Goal: Information Seeking & Learning: Learn about a topic

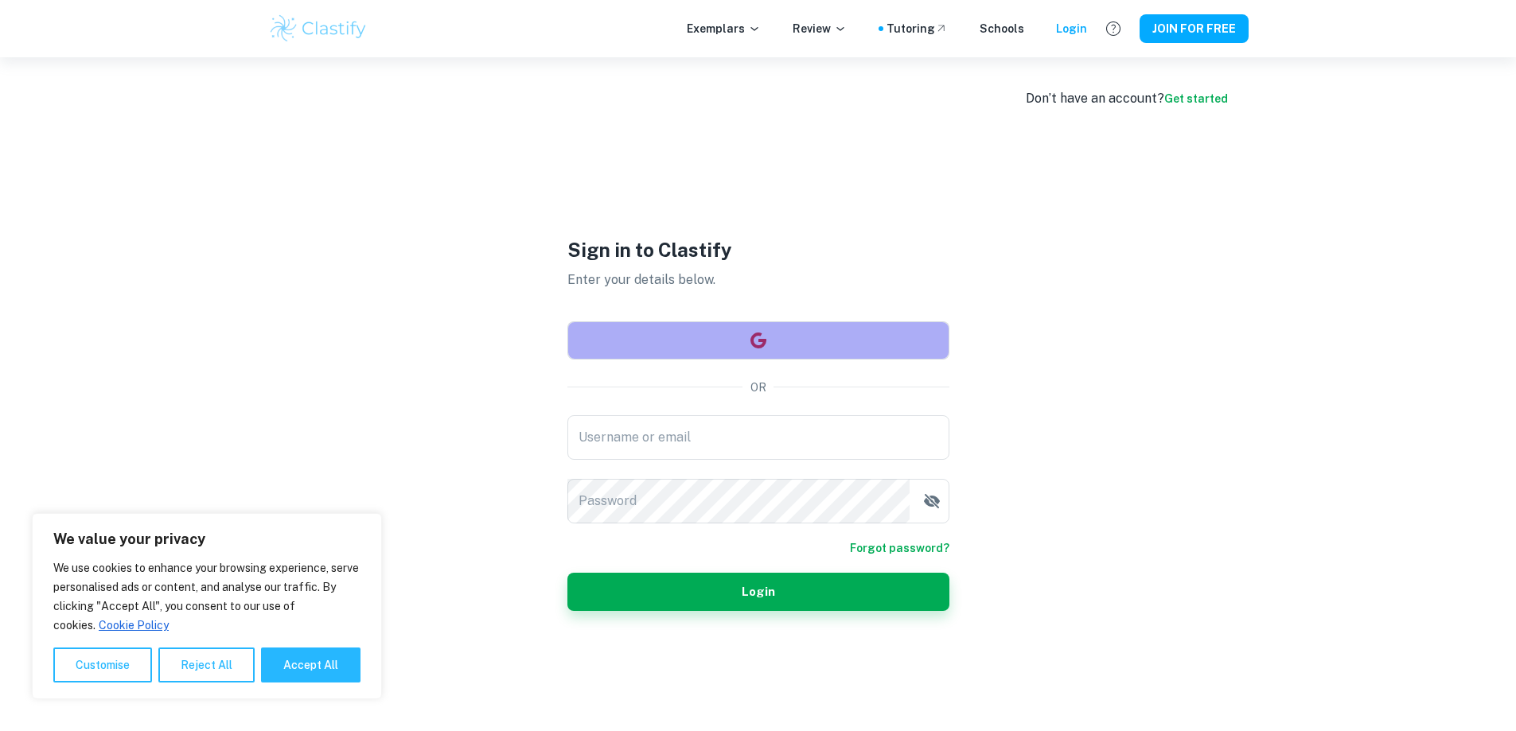
click at [689, 336] on button "button" at bounding box center [758, 340] width 382 height 38
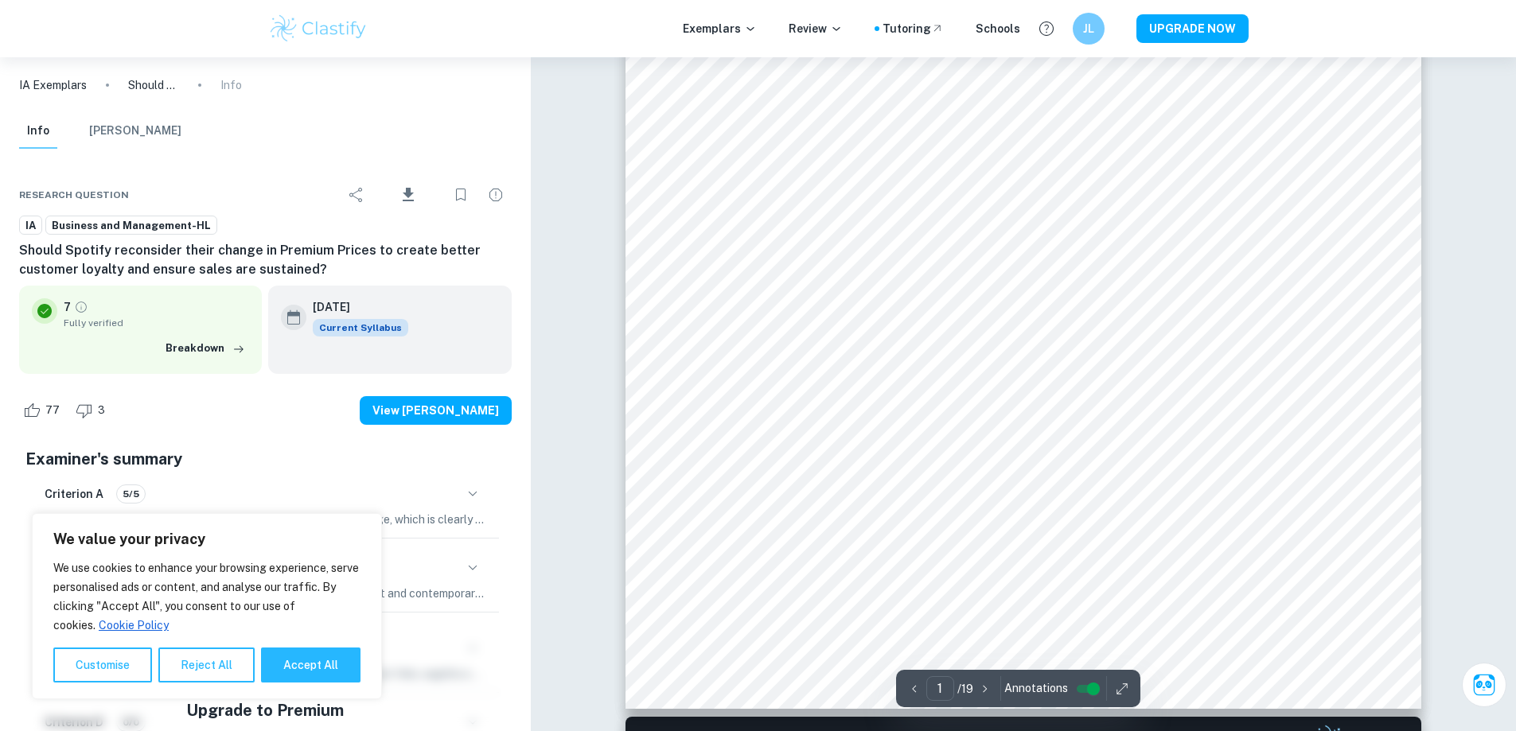
scroll to position [398, 0]
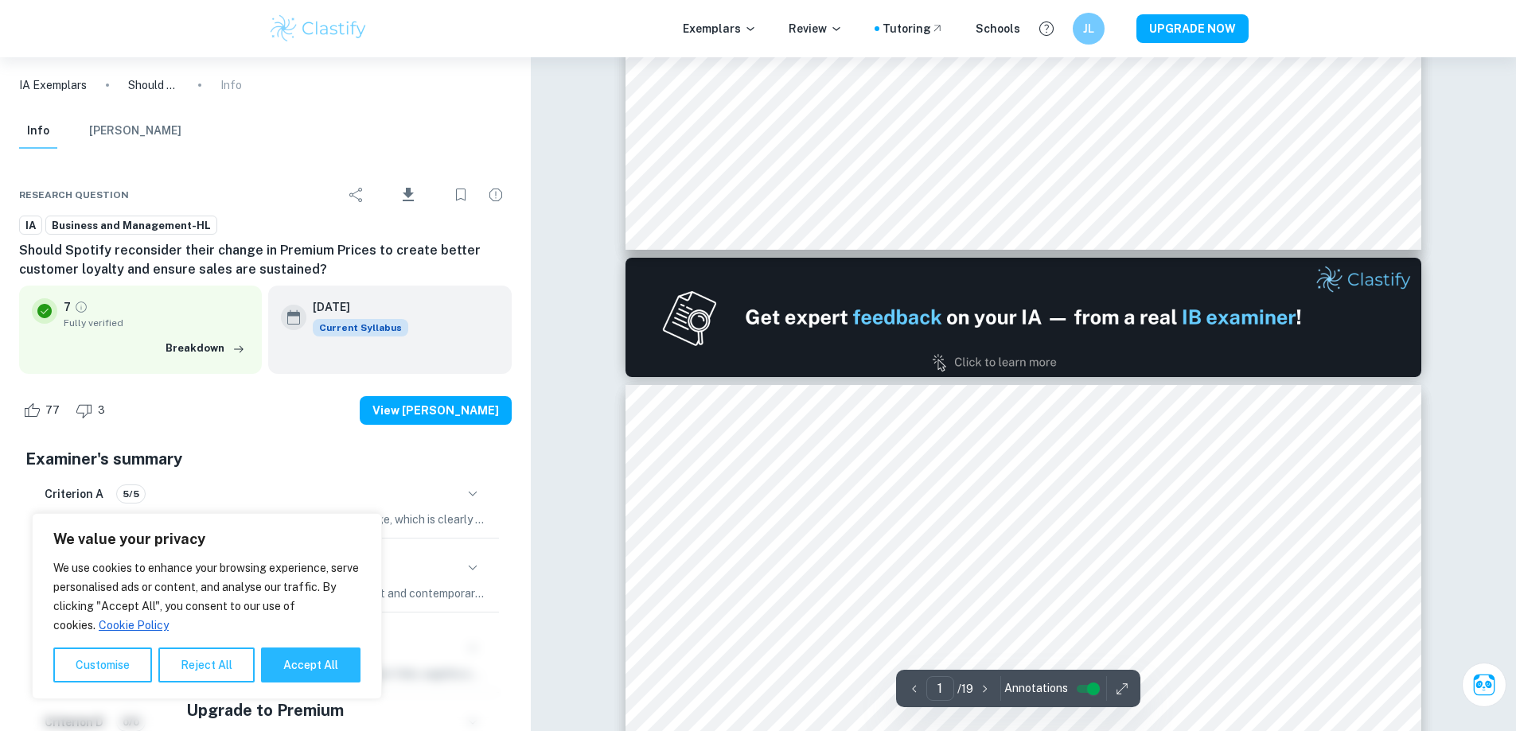
type input "2"
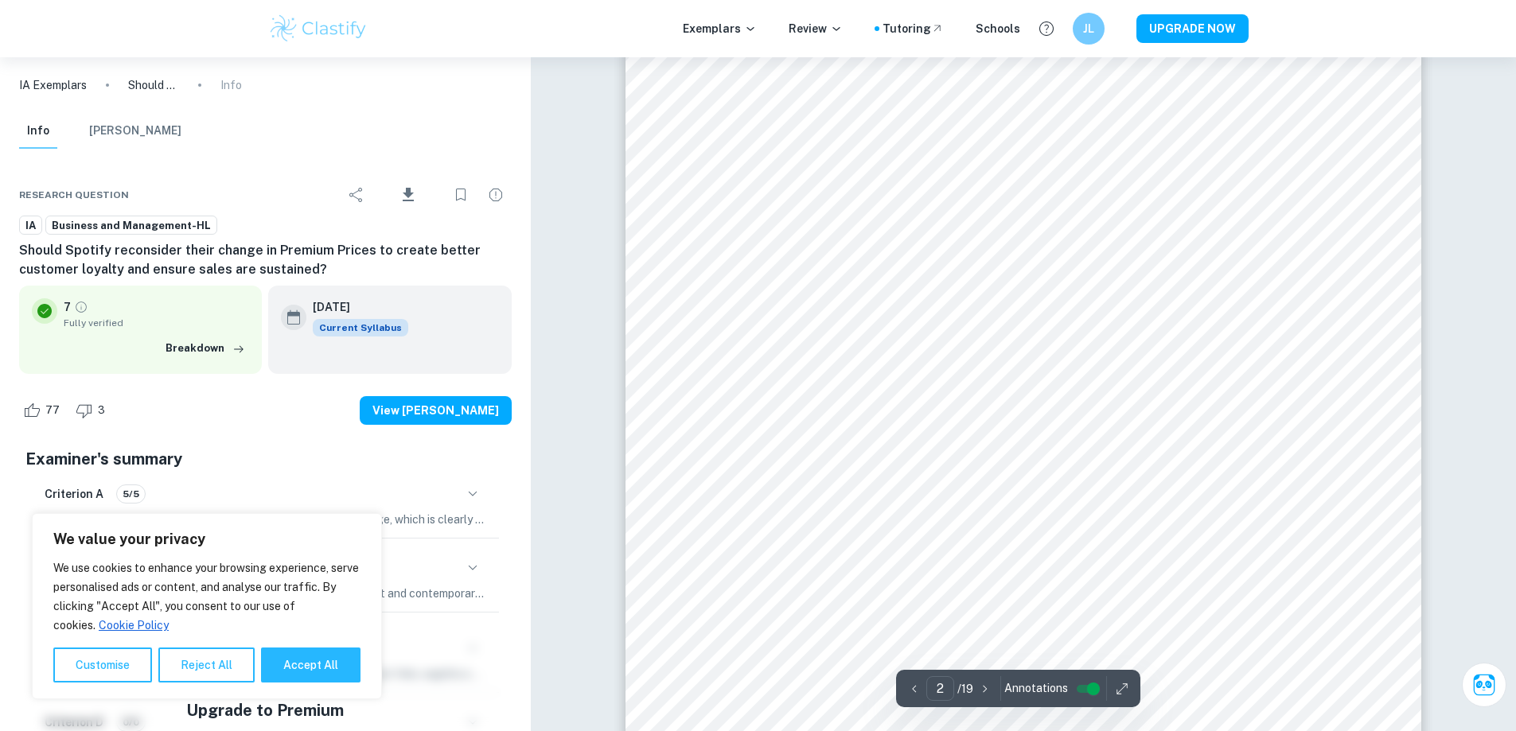
scroll to position [1432, 0]
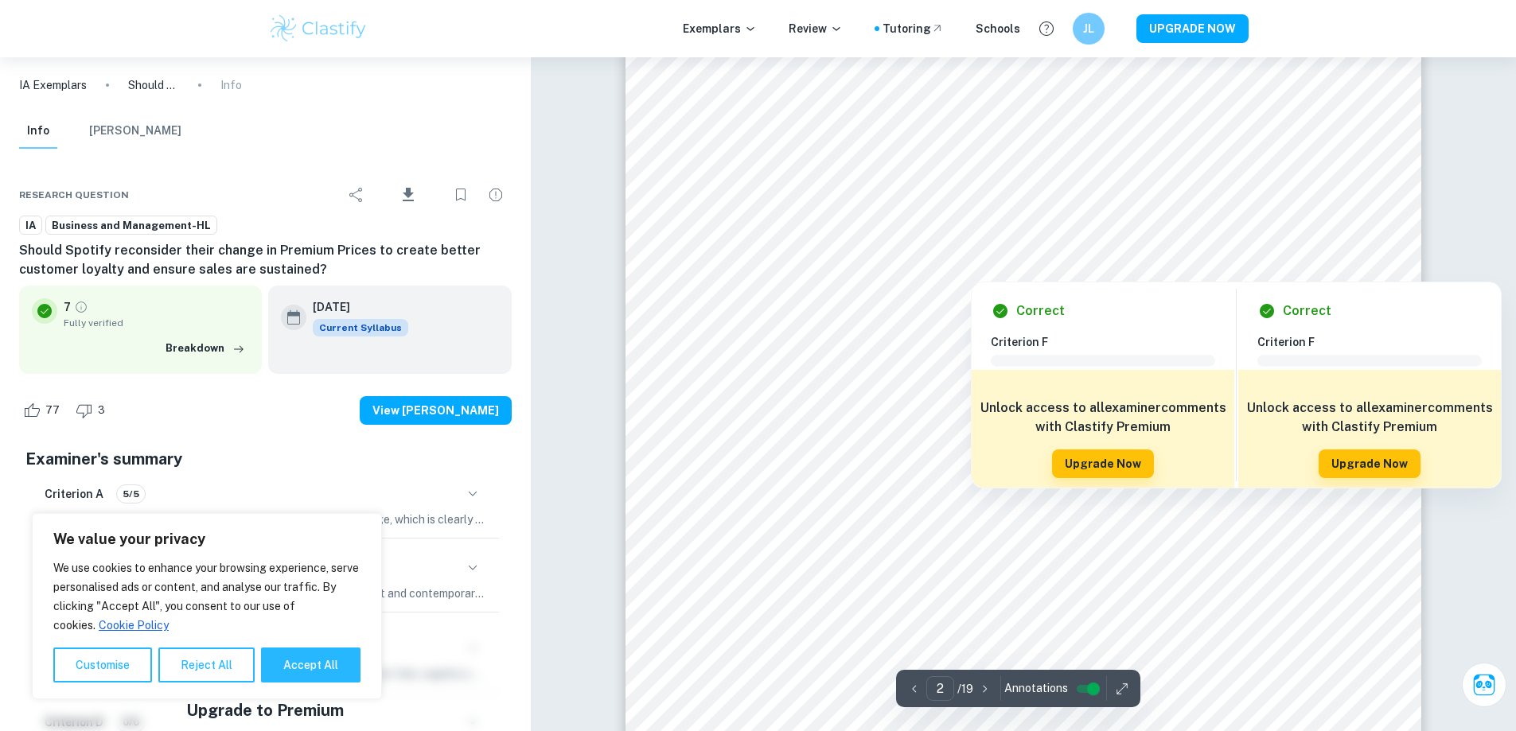
click at [823, 232] on div at bounding box center [1045, 232] width 561 height 56
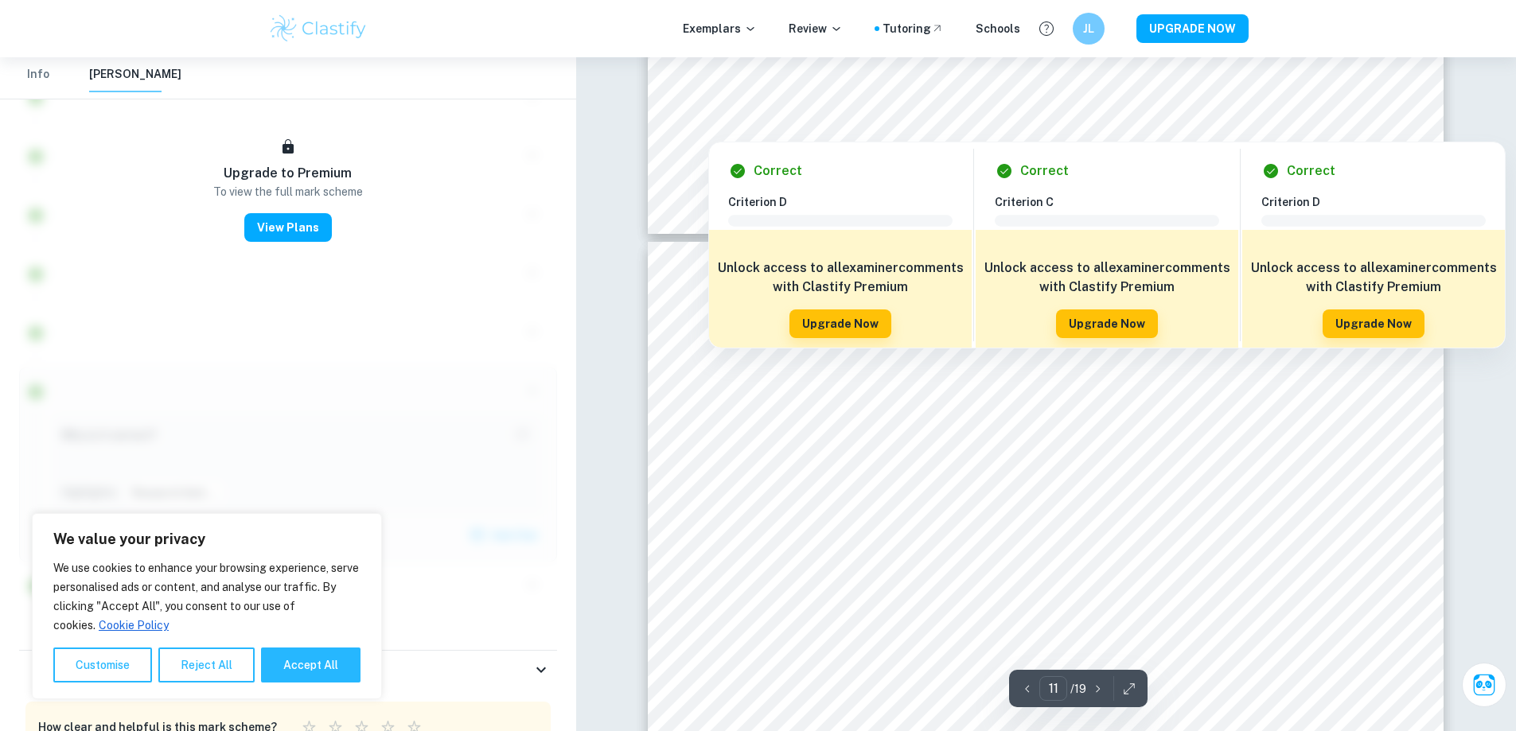
scroll to position [10614, 0]
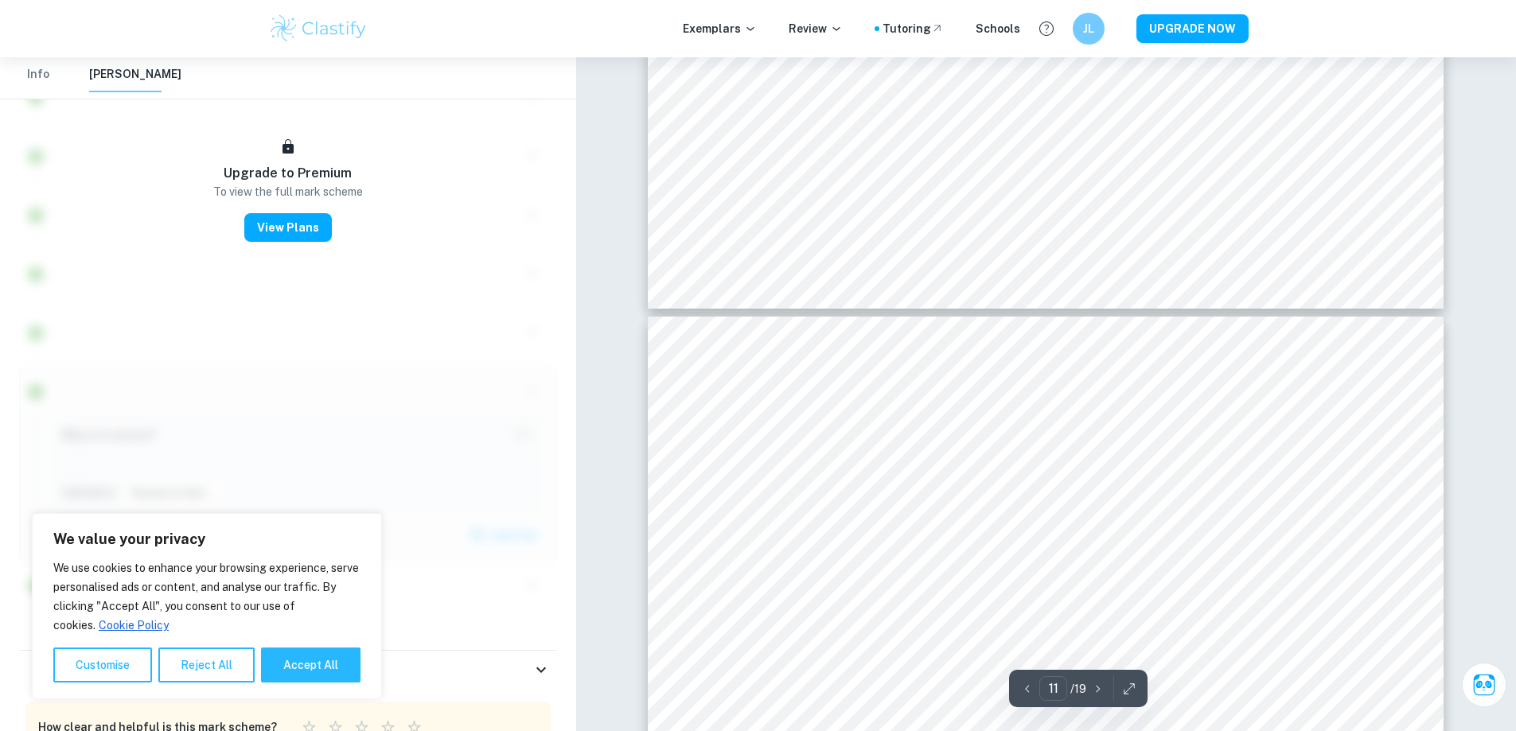
type input "10"
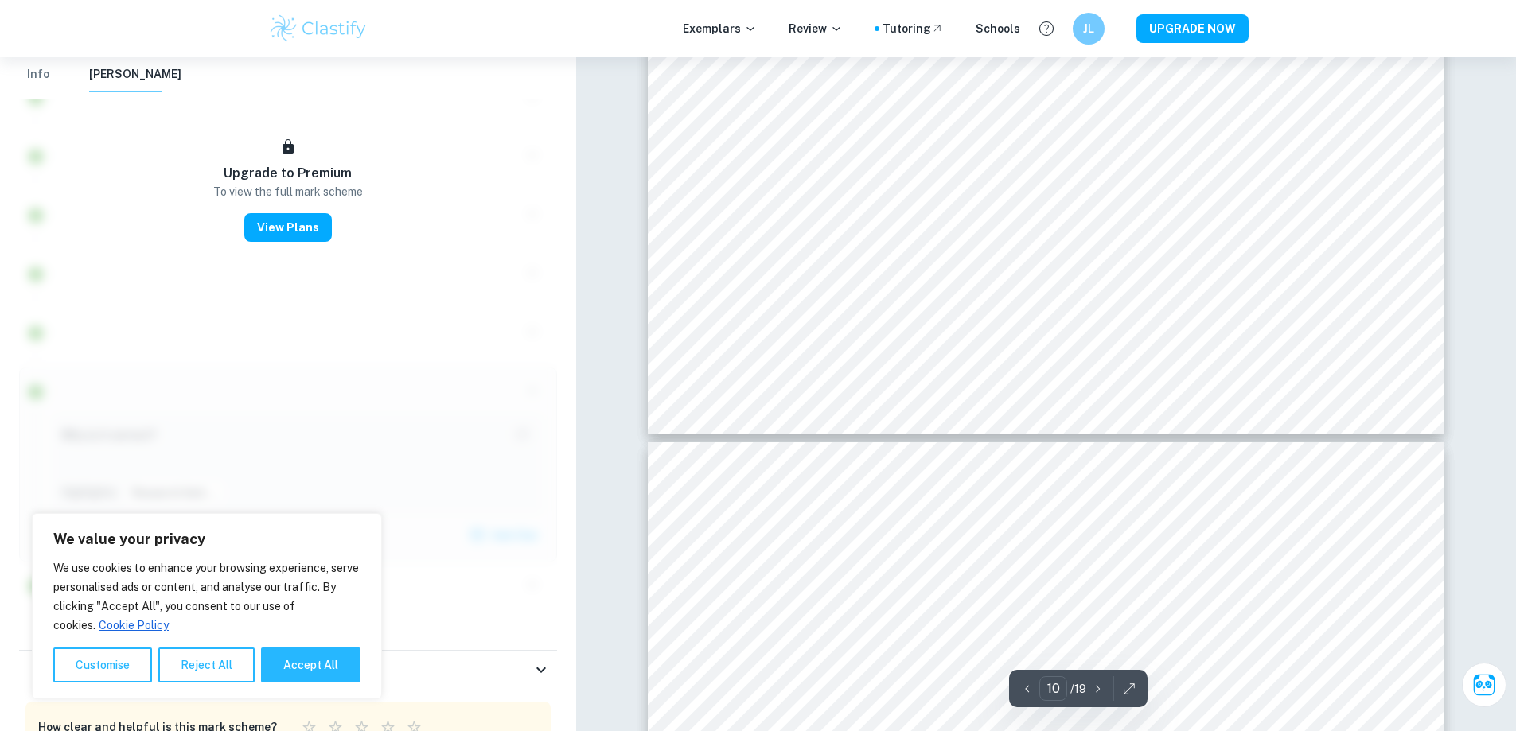
scroll to position [10296, 0]
